Goal: Information Seeking & Learning: Learn about a topic

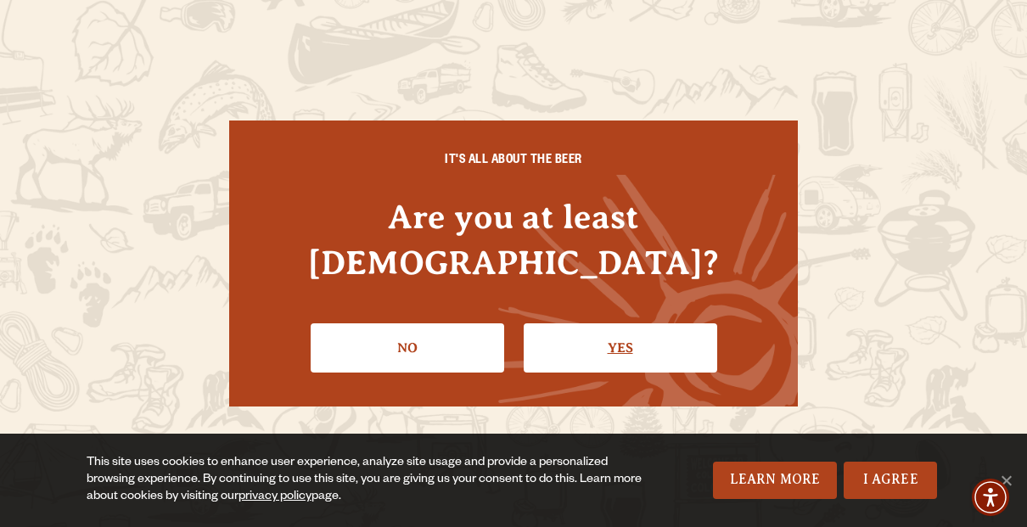
click at [606, 329] on link "Yes" at bounding box center [621, 348] width 194 height 49
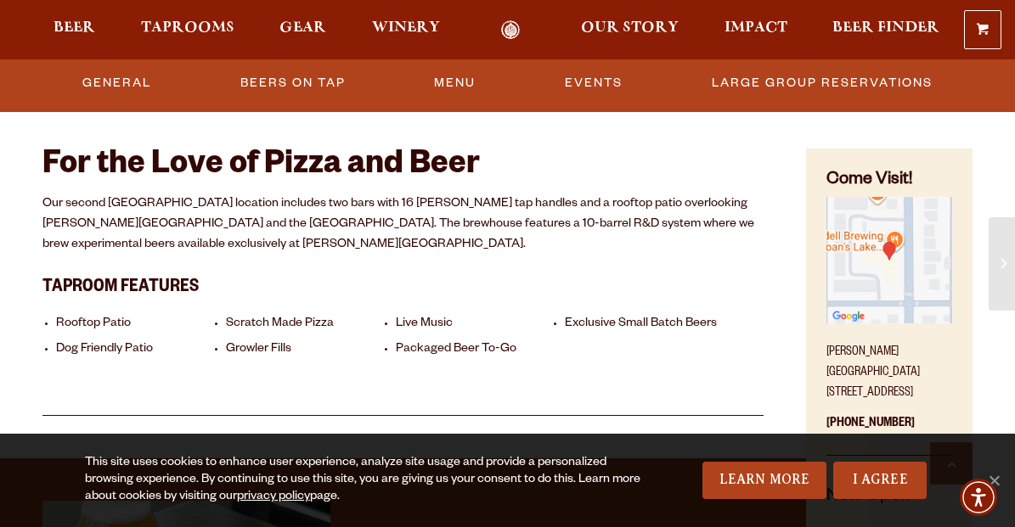
scroll to position [594, 0]
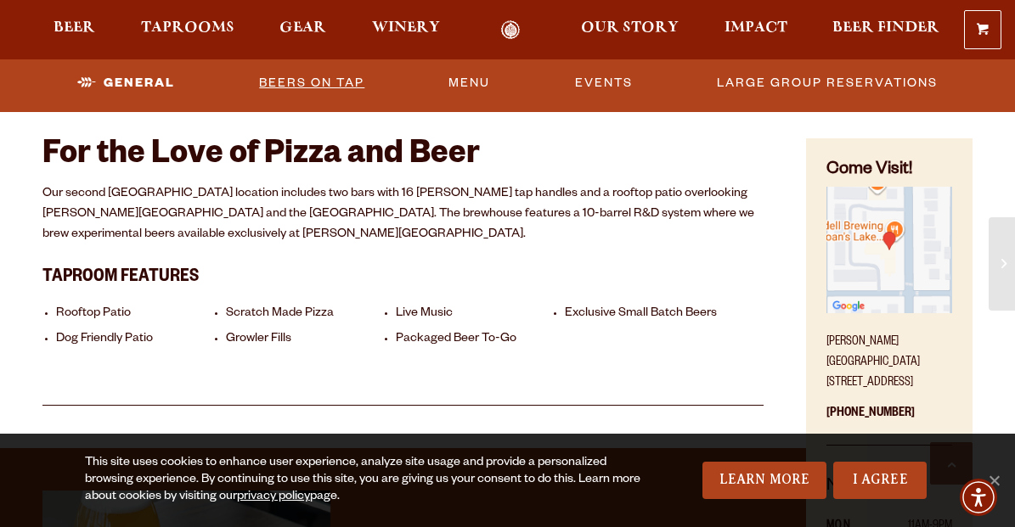
click at [346, 77] on link "Beers On Tap" at bounding box center [311, 83] width 119 height 39
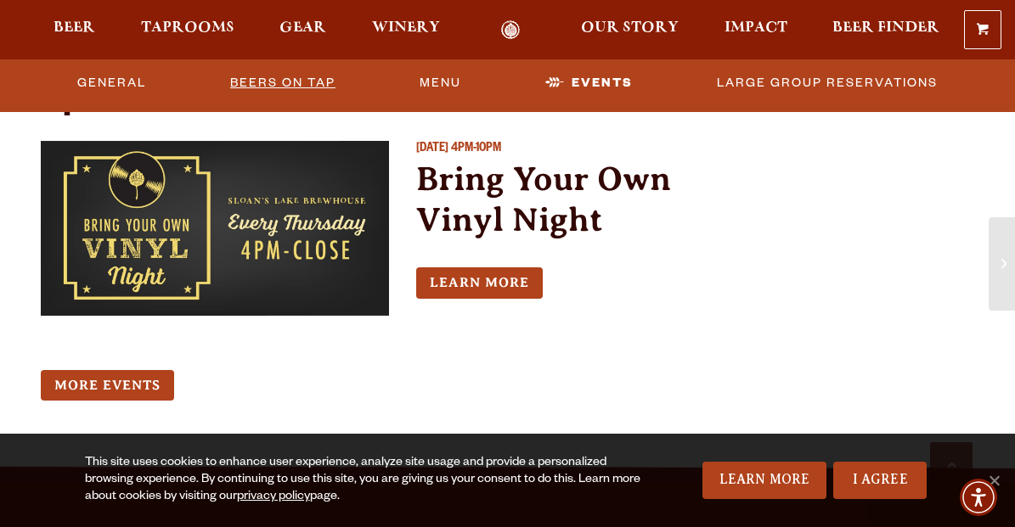
scroll to position [1444, 0]
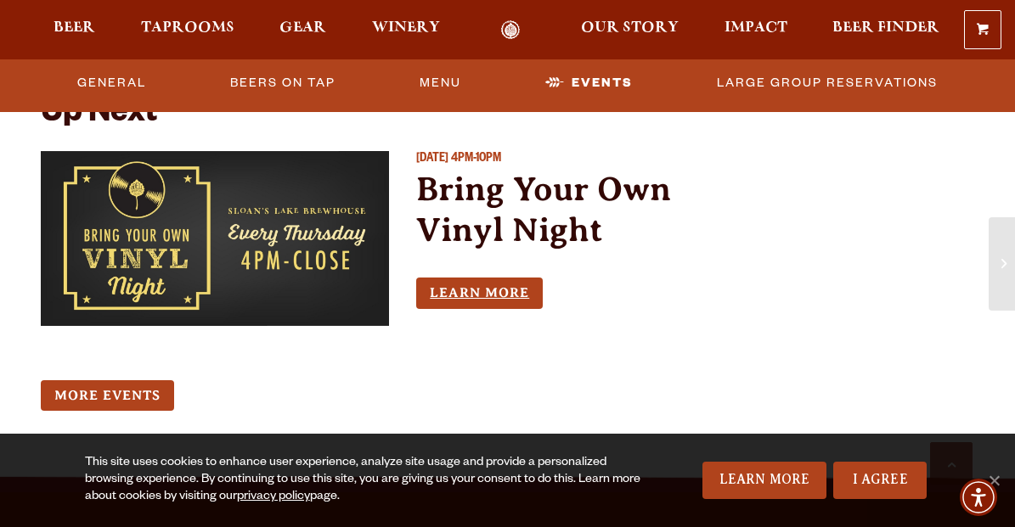
click at [449, 278] on link "Learn More" at bounding box center [479, 293] width 127 height 31
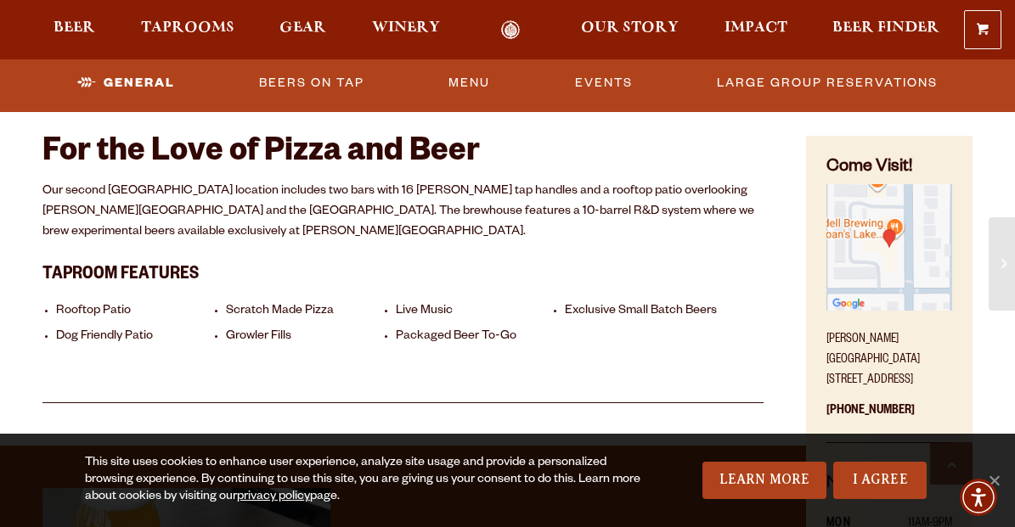
scroll to position [594, 0]
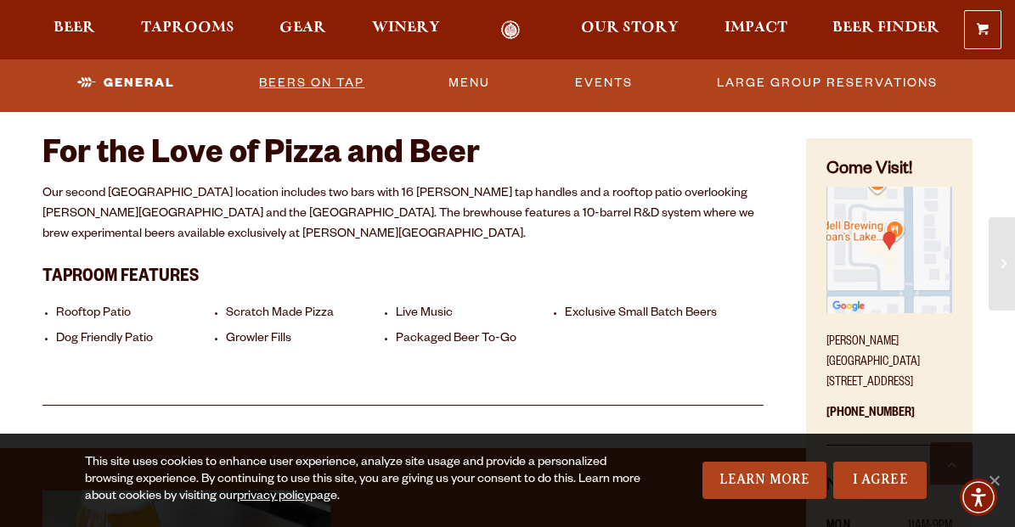
click at [333, 84] on link "Beers On Tap" at bounding box center [311, 83] width 119 height 39
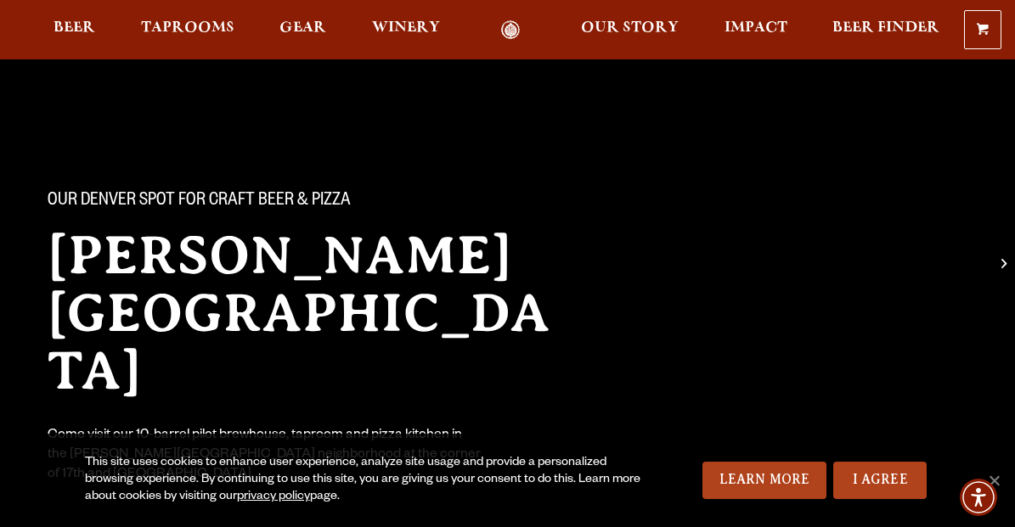
scroll to position [0, 0]
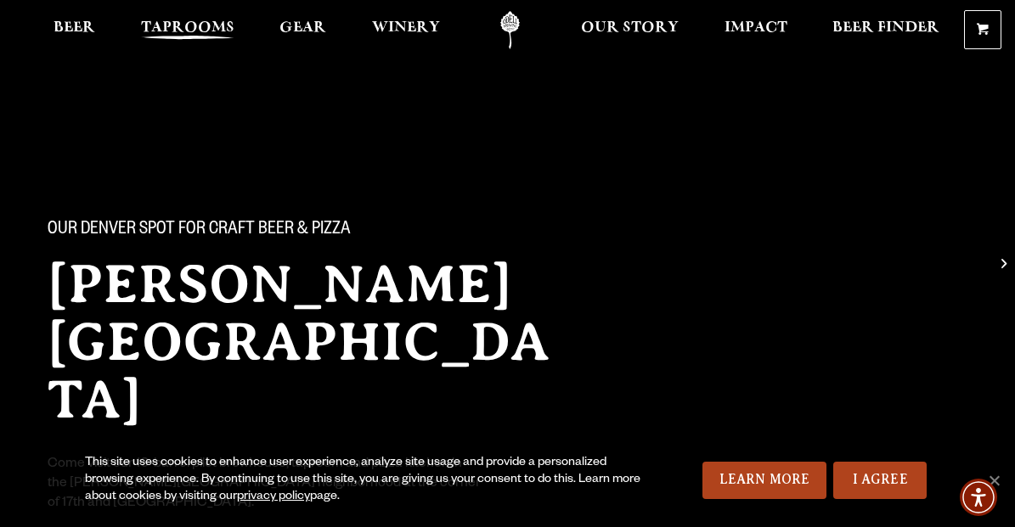
click at [182, 23] on span "Taprooms" at bounding box center [187, 28] width 93 height 14
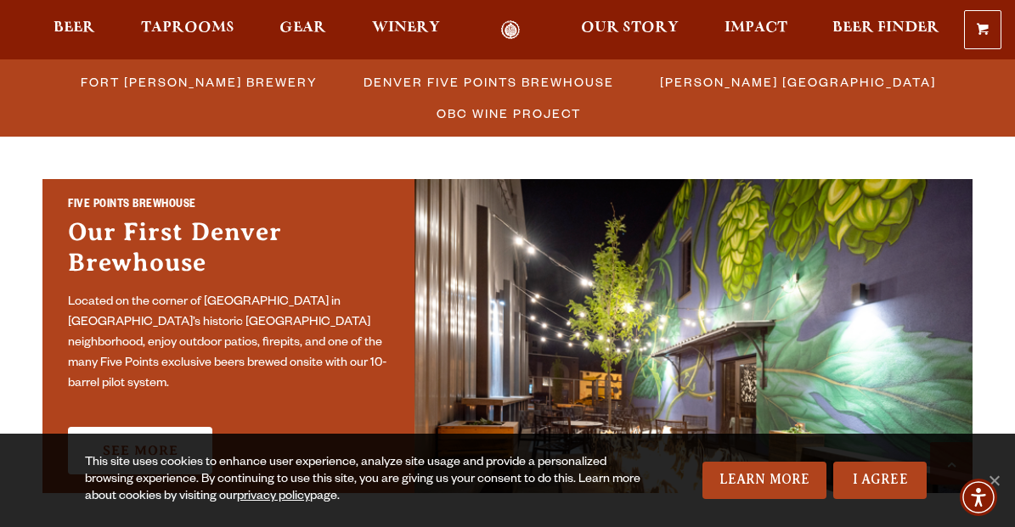
scroll to position [934, 0]
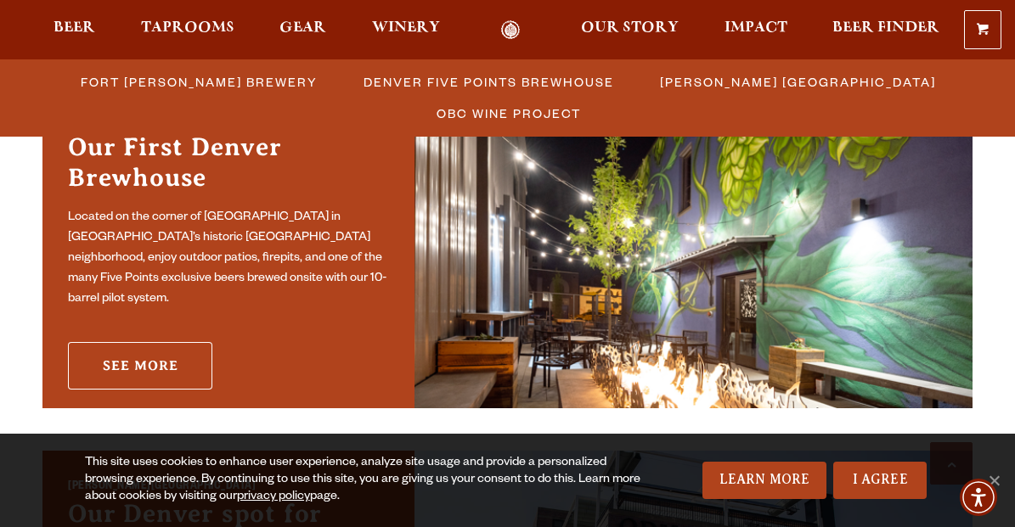
click at [172, 352] on link "See More" at bounding box center [140, 366] width 144 height 48
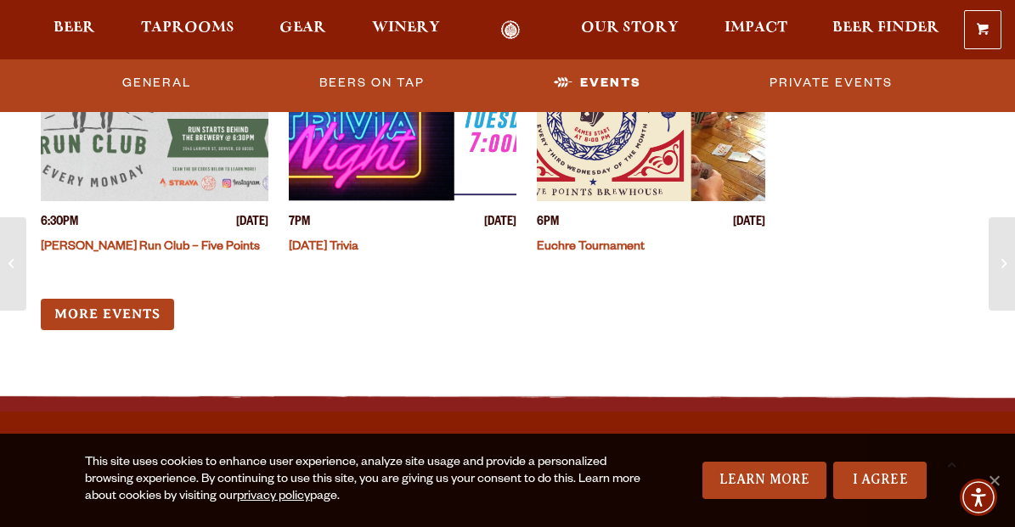
scroll to position [1953, 0]
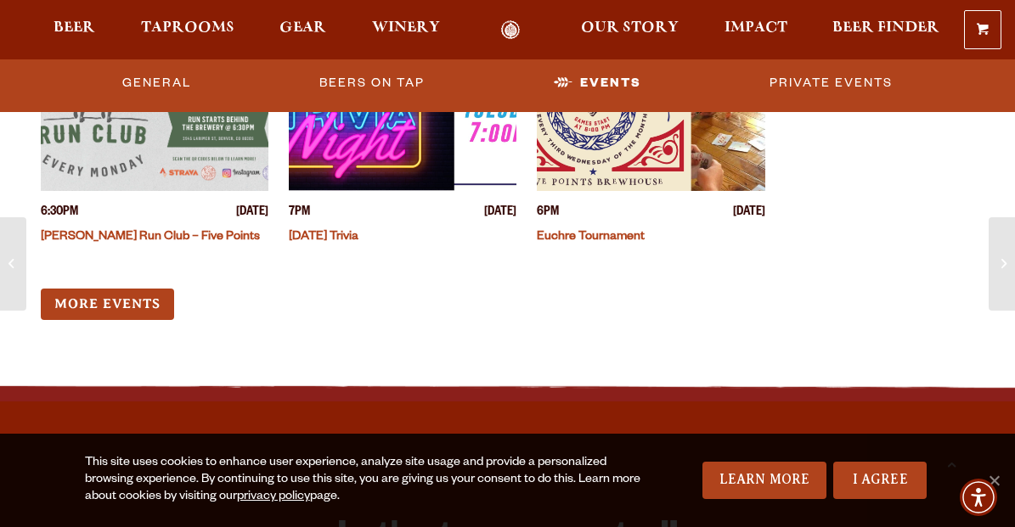
drag, startPoint x: 609, startPoint y: 280, endPoint x: 554, endPoint y: 285, distance: 54.6
click at [554, 285] on div "6:30PM [DATE] [PERSON_NAME] Run Club – Five Points 7PM [DATE] [DATE] Trivia 6PM…" at bounding box center [403, 175] width 724 height 290
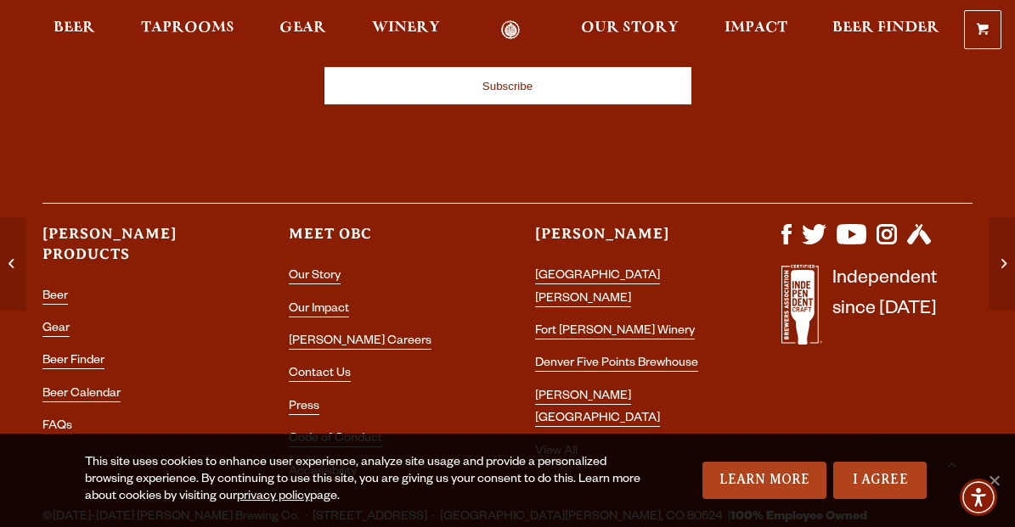
scroll to position [2701, 0]
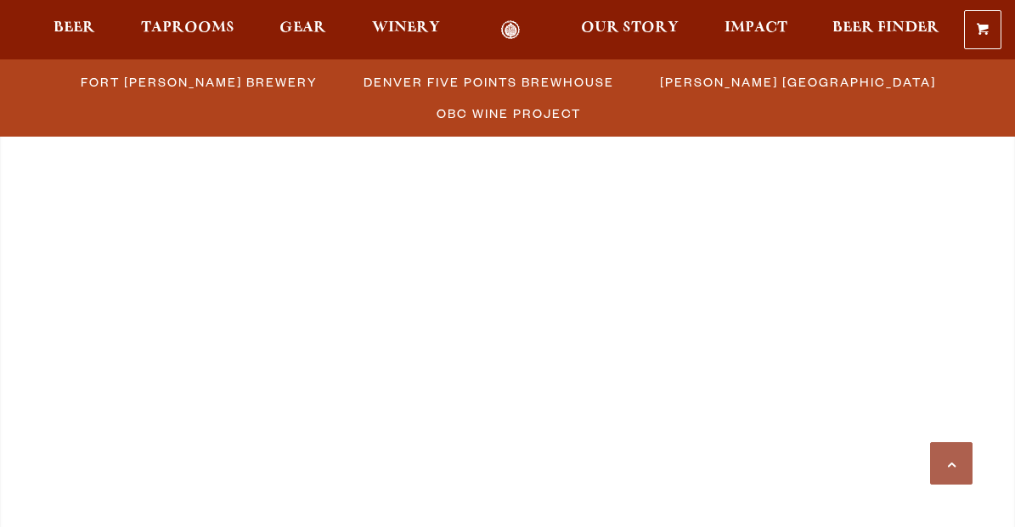
scroll to position [918, 0]
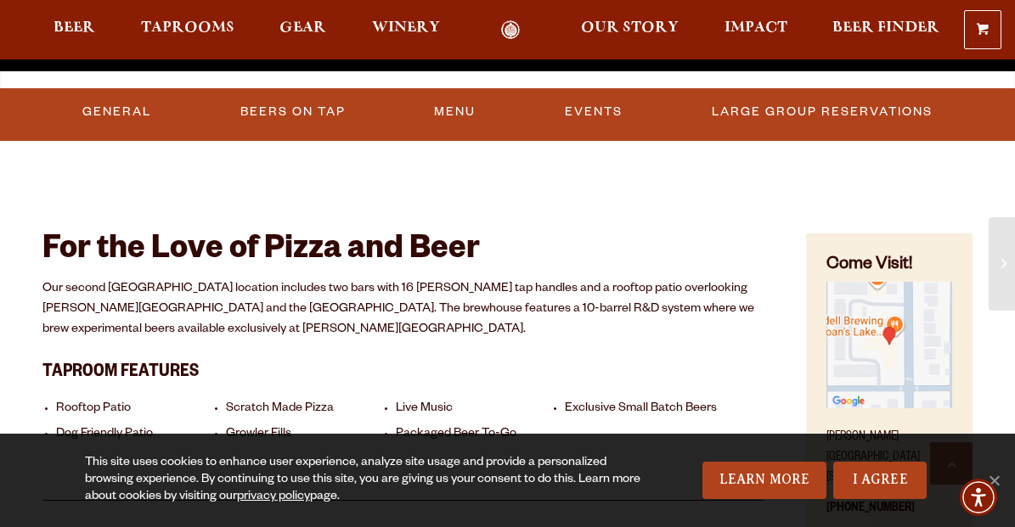
scroll to position [509, 0]
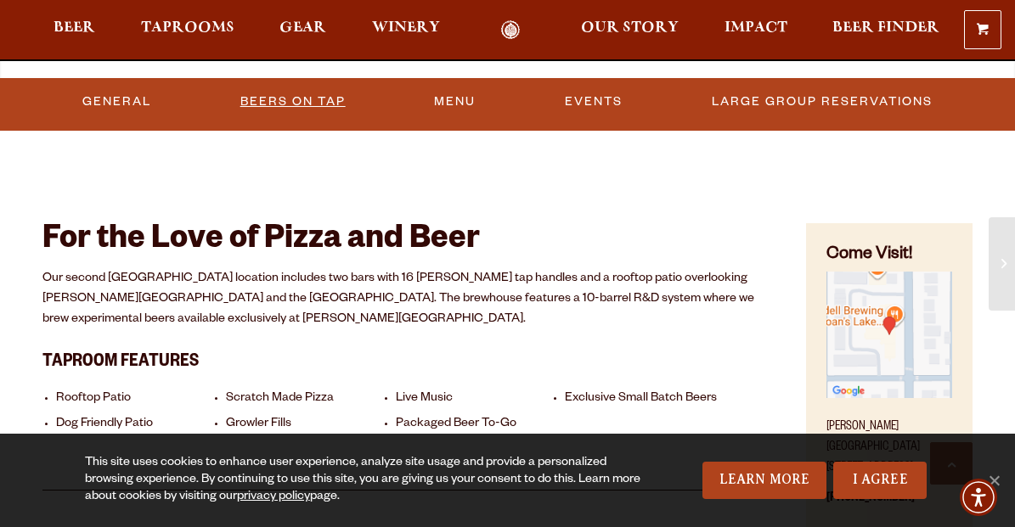
click at [260, 105] on link "Beers On Tap" at bounding box center [293, 101] width 119 height 39
click at [269, 99] on link "Beers On Tap" at bounding box center [297, 101] width 149 height 39
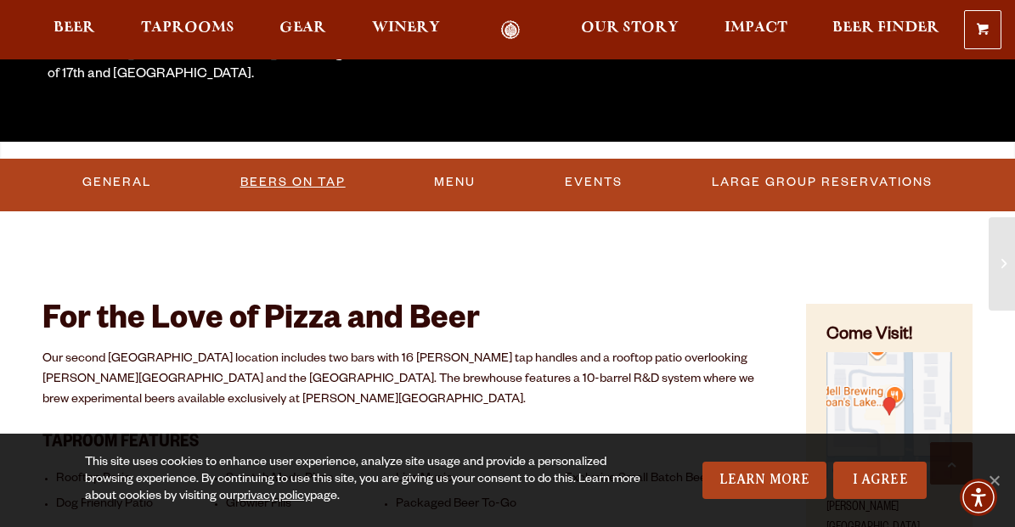
scroll to position [425, 0]
